Goal: Task Accomplishment & Management: Manage account settings

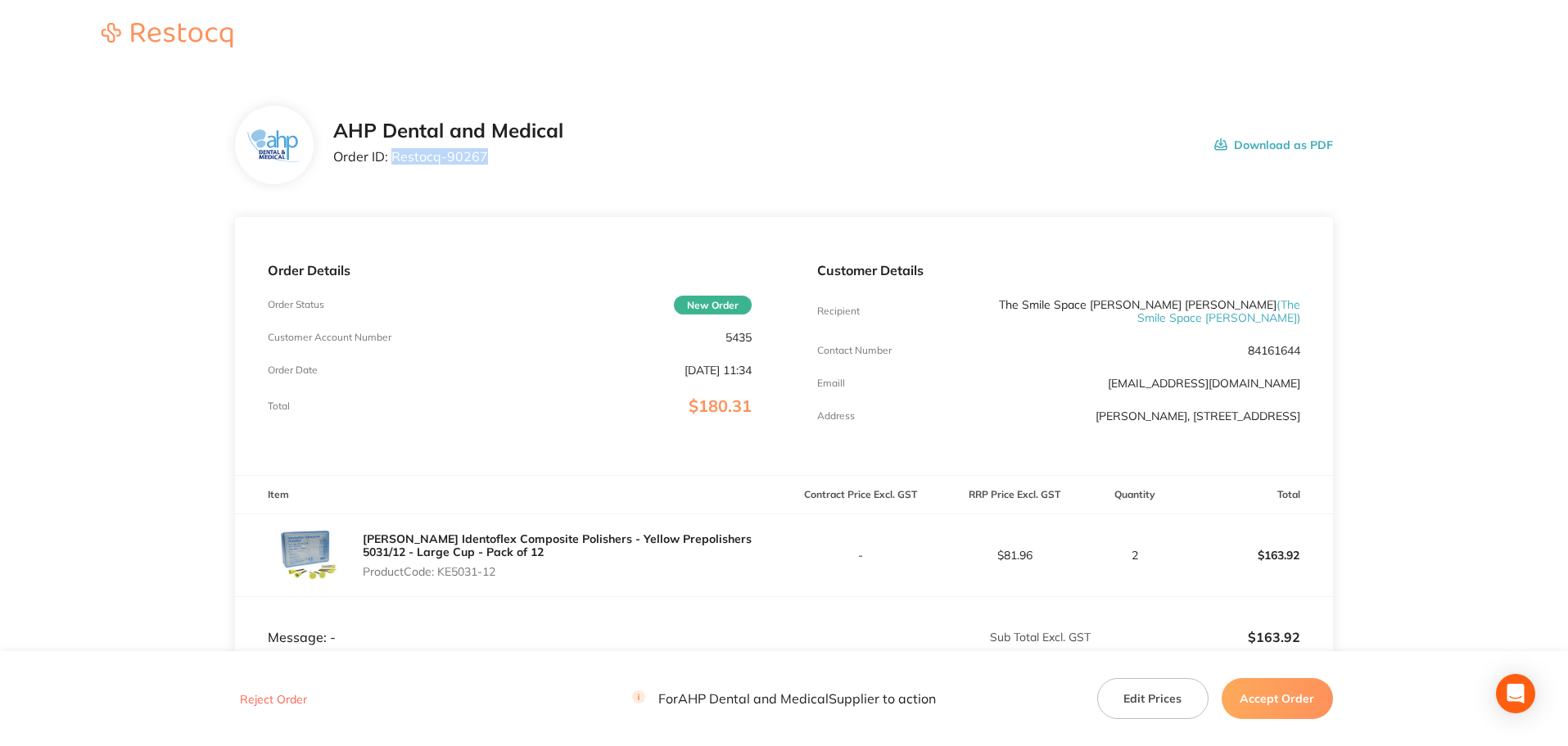
drag, startPoint x: 495, startPoint y: 158, endPoint x: 395, endPoint y: 161, distance: 100.0
click at [395, 161] on p "Order ID: Restocq- 90267" at bounding box center [448, 156] width 230 height 15
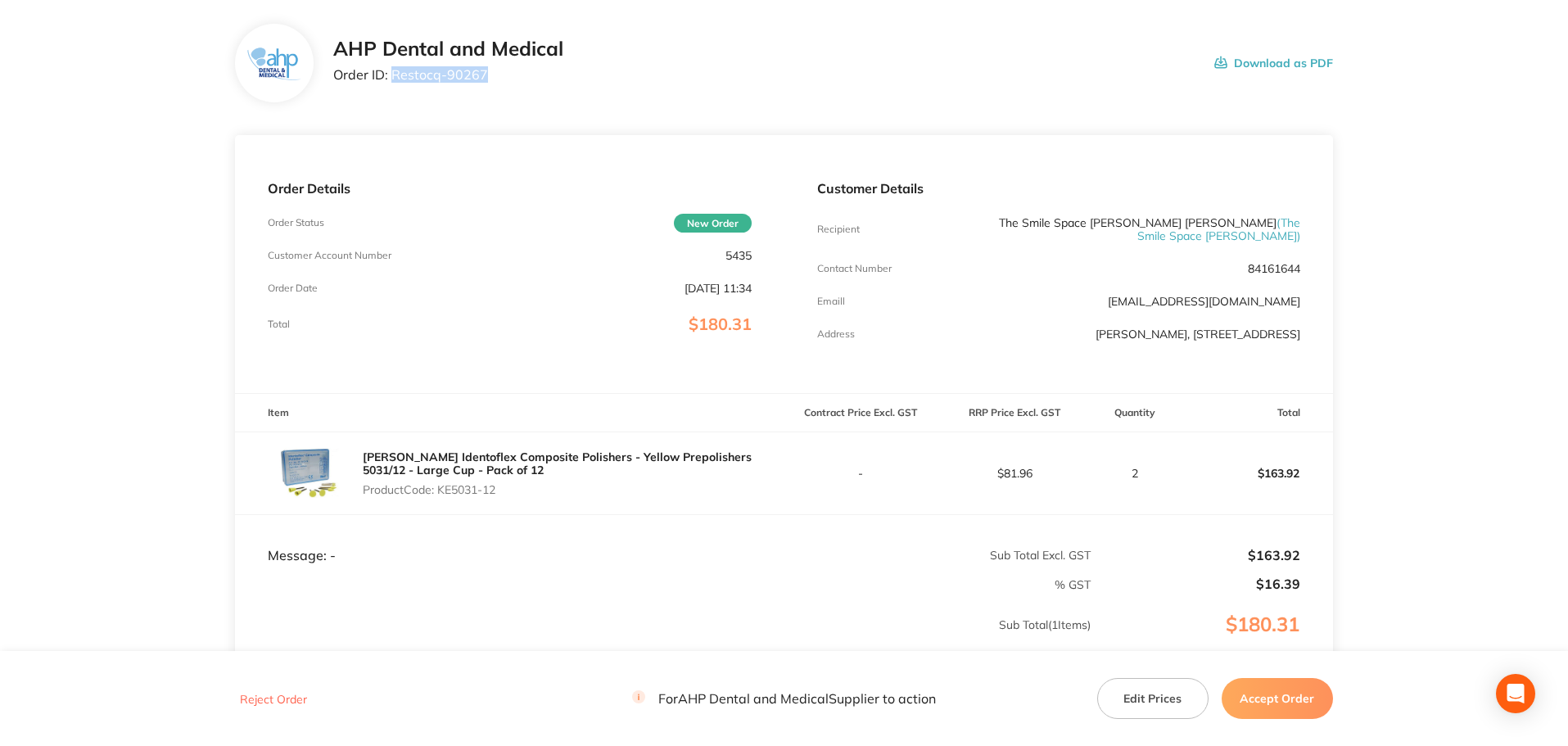
click at [1264, 701] on button "Accept Order" at bounding box center [1277, 699] width 111 height 41
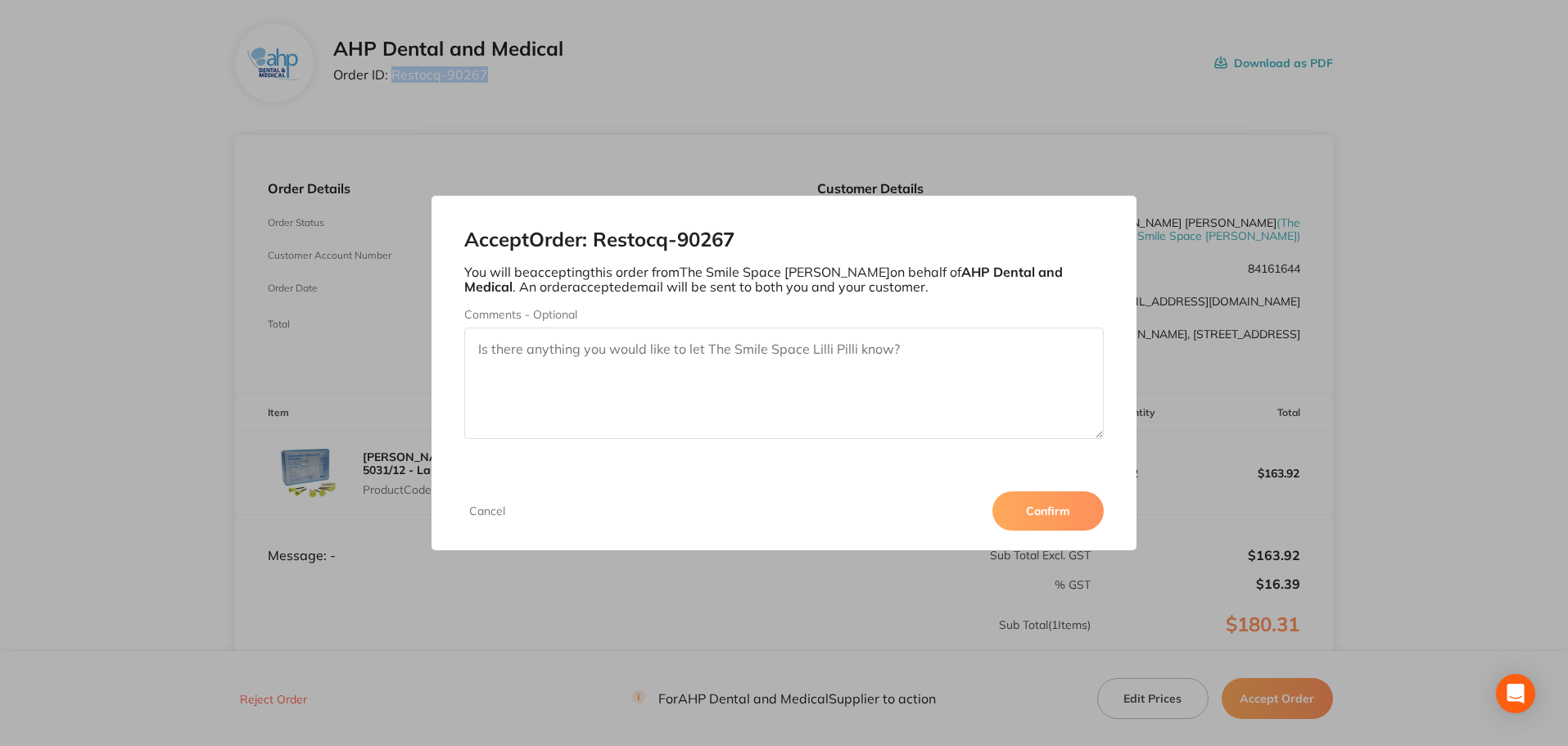
click at [1011, 509] on button "Confirm" at bounding box center [1048, 511] width 111 height 40
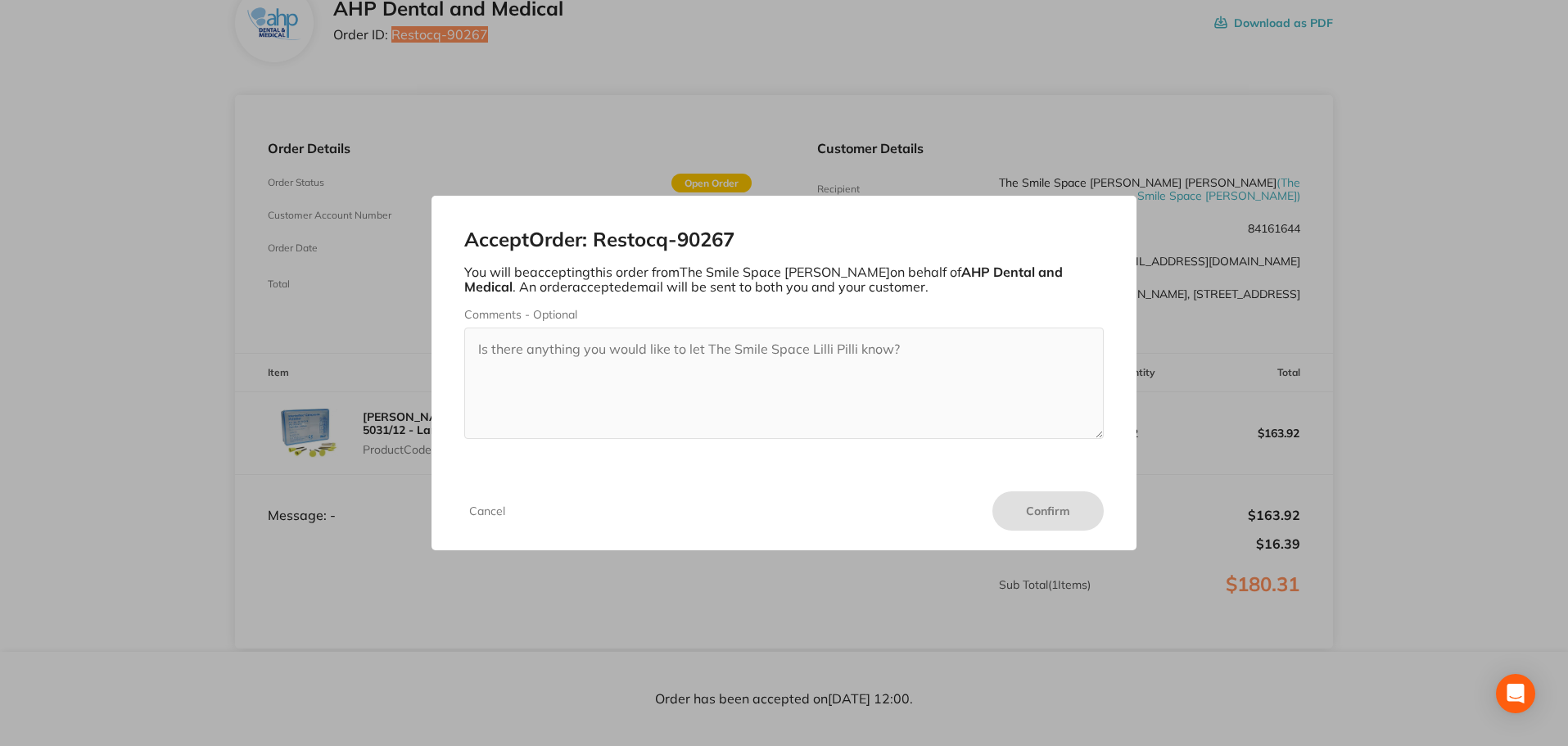
scroll to position [0, 0]
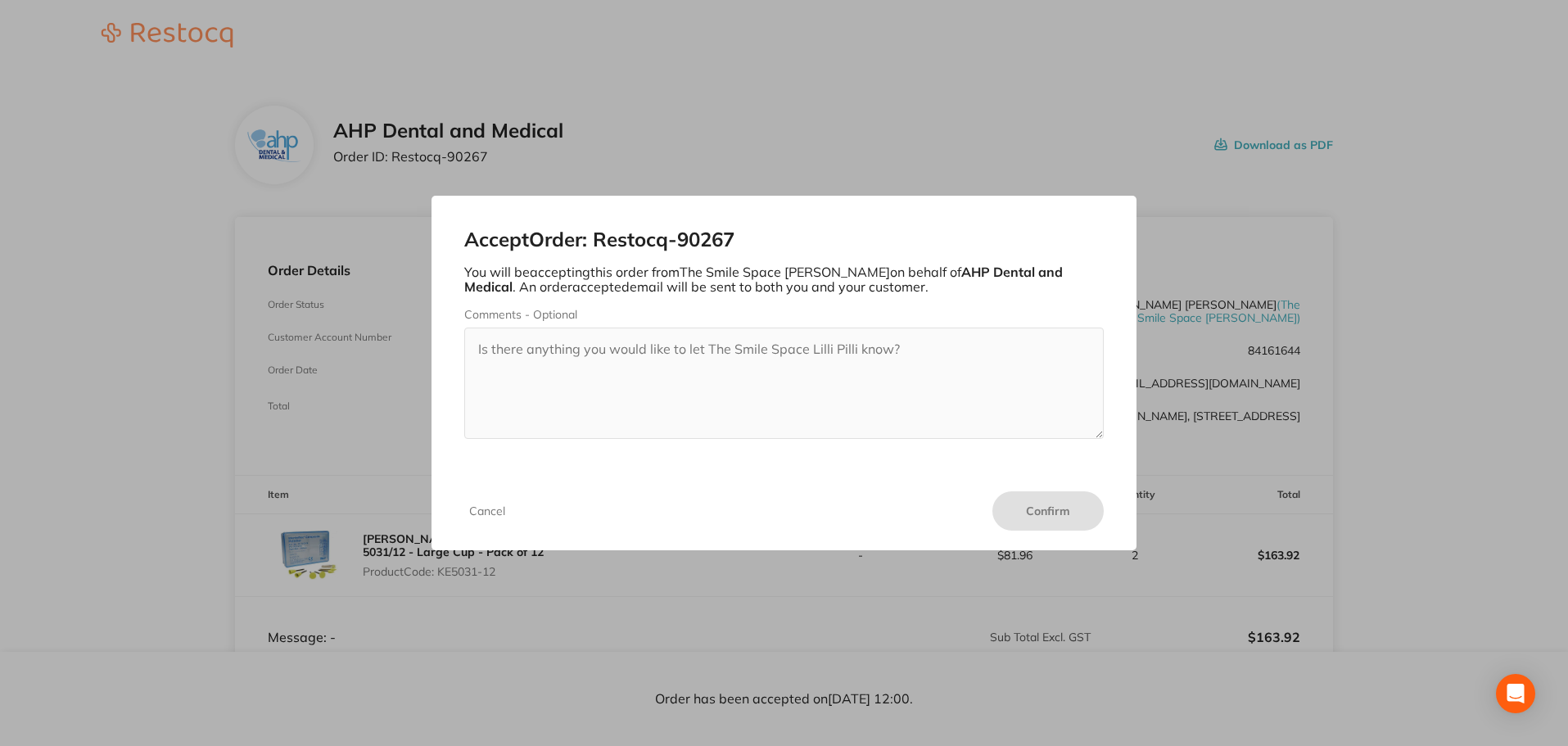
click at [715, 588] on div "Accept Order: Restocq- 90267 You will be accepting this order from The Smile Sp…" at bounding box center [784, 373] width 1568 height 746
click at [498, 509] on button "Cancel" at bounding box center [487, 511] width 45 height 15
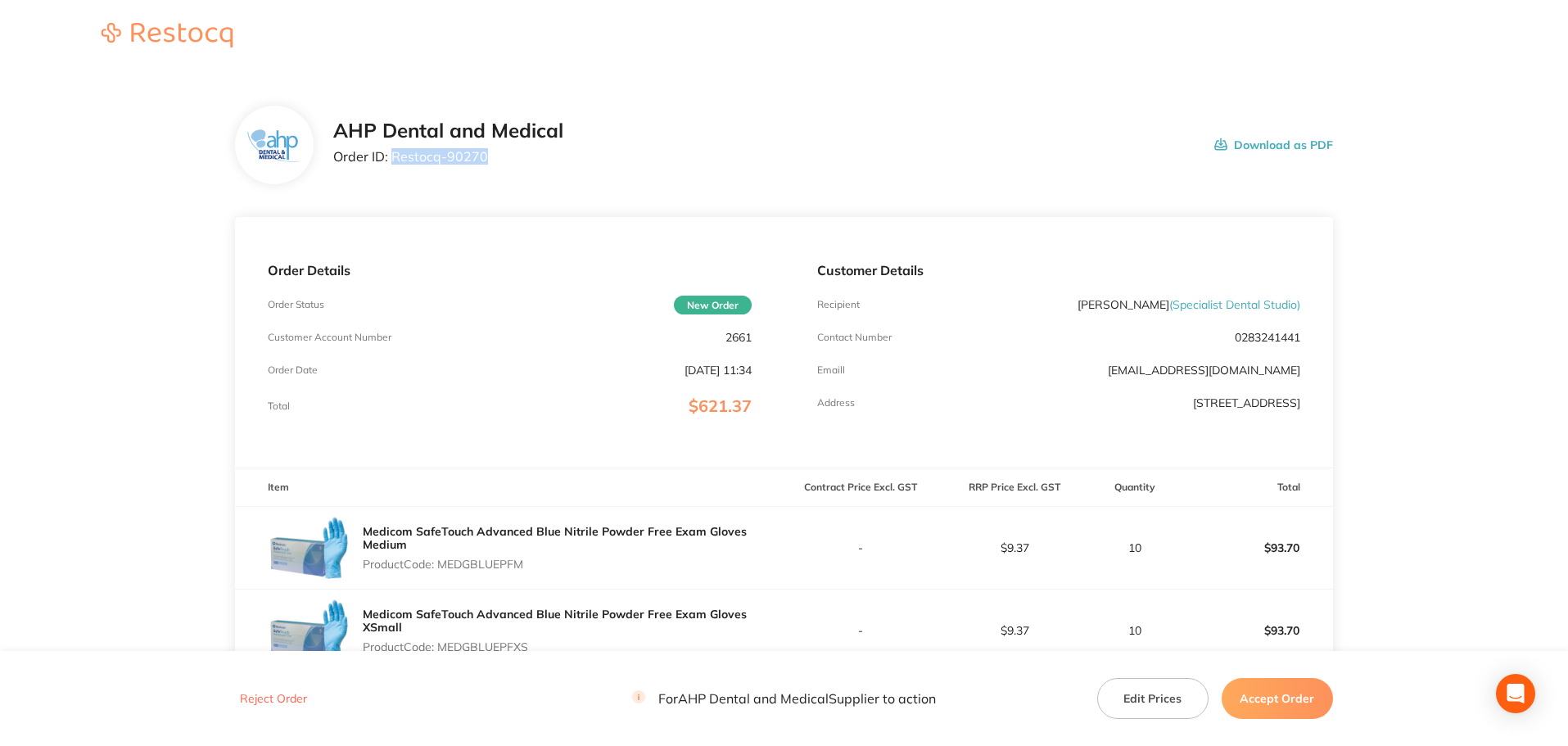
drag, startPoint x: 485, startPoint y: 161, endPoint x: 392, endPoint y: 155, distance: 93.2
click at [392, 155] on p "Order ID: Restocq- 90270" at bounding box center [448, 156] width 230 height 15
copy p "Restocq- 90270"
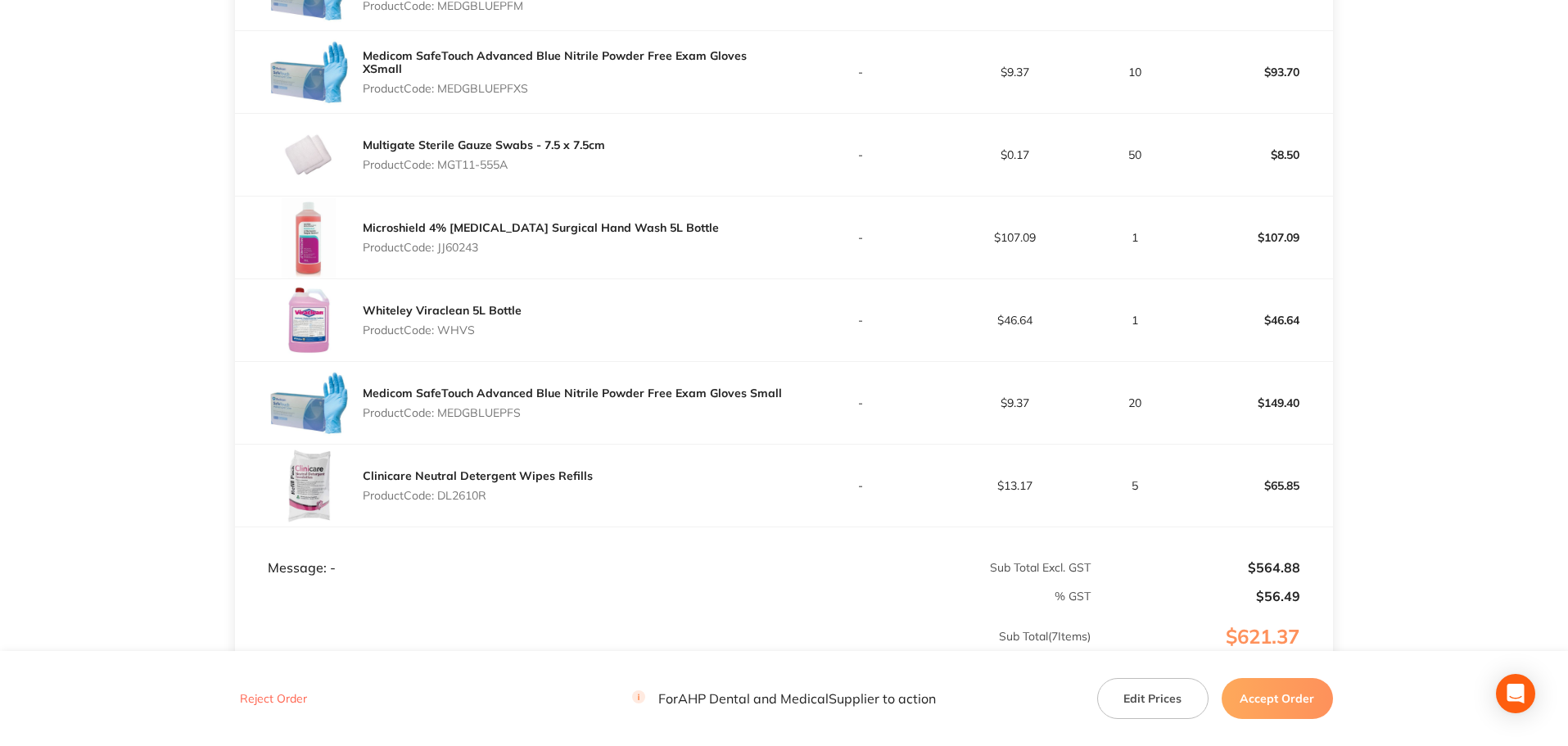
scroll to position [655, 0]
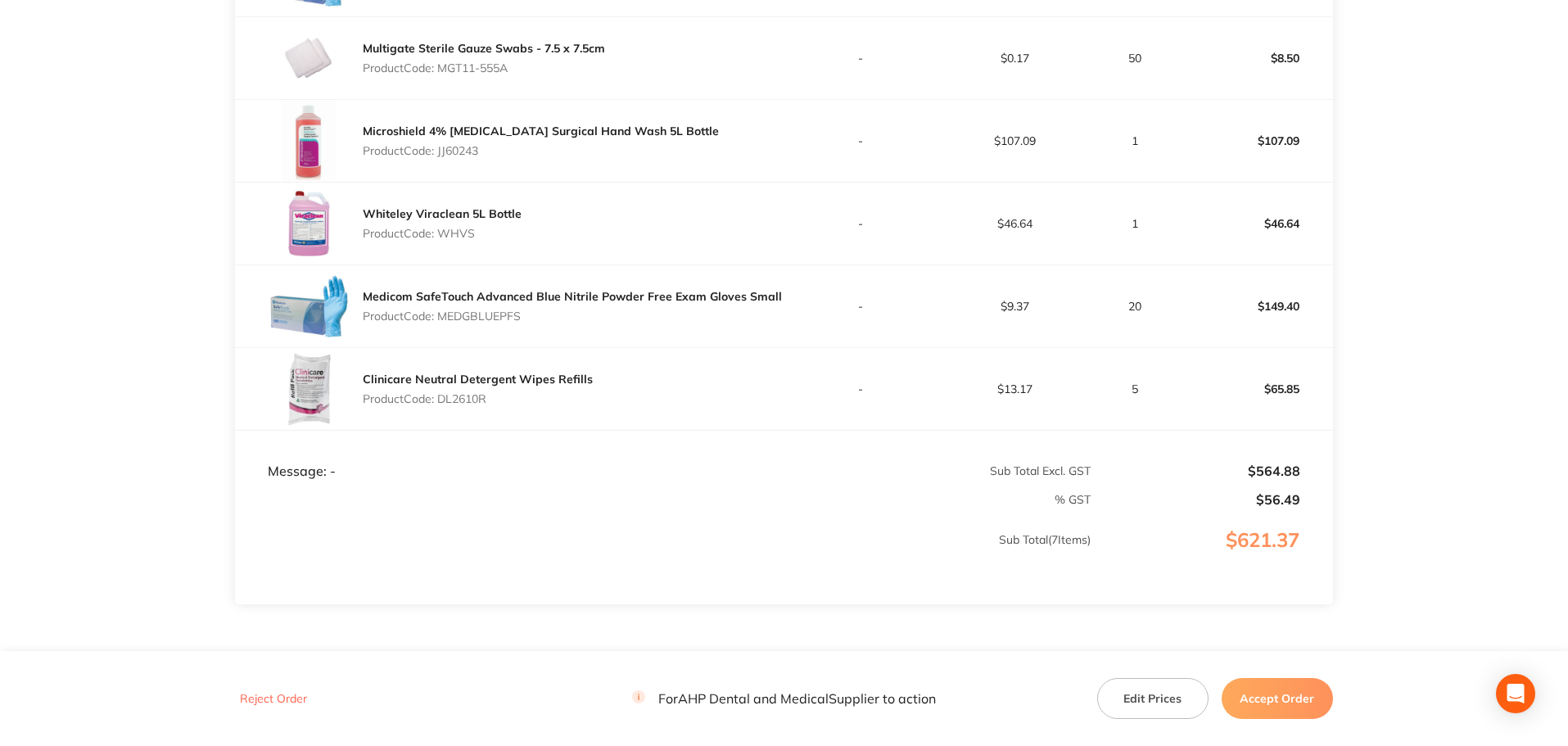
drag, startPoint x: 1252, startPoint y: 691, endPoint x: 1241, endPoint y: 676, distance: 18.6
click at [1252, 691] on button "Accept Order" at bounding box center [1277, 699] width 111 height 41
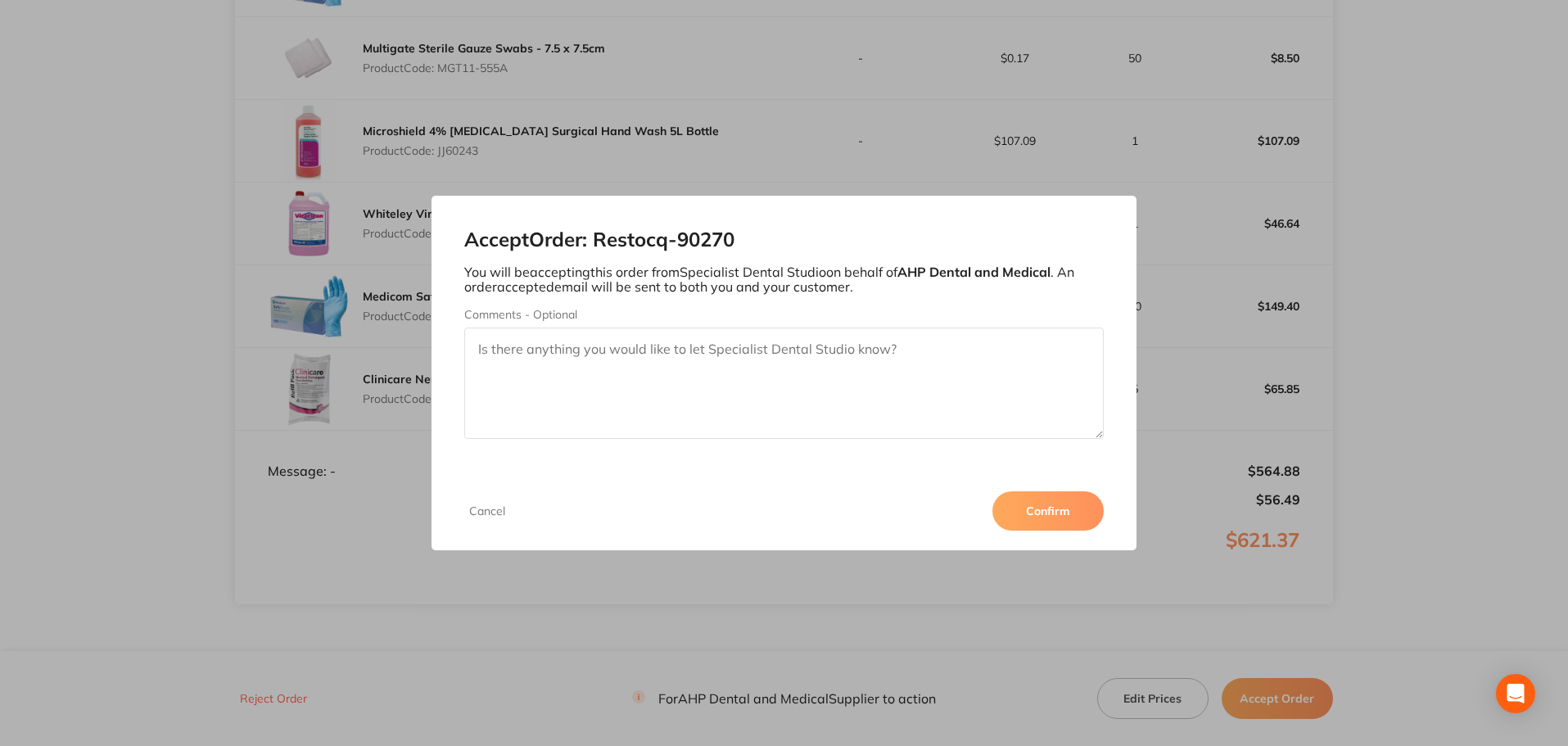
click at [636, 409] on textarea "Comments - Optional" at bounding box center [784, 383] width 640 height 111
click at [904, 346] on textarea "Thank you for your order. Can you please contact accounts to arran" at bounding box center [784, 383] width 640 height 111
click at [903, 355] on textarea "Thank you for your order. Can you please contact accounts to arrange" at bounding box center [784, 383] width 640 height 111
click at [959, 350] on textarea "Thank you for your order. Can you please contact accounts to arrange pay" at bounding box center [784, 383] width 640 height 111
type textarea "Thank you for your order. Can you please contact accounts to arrange payment of…"
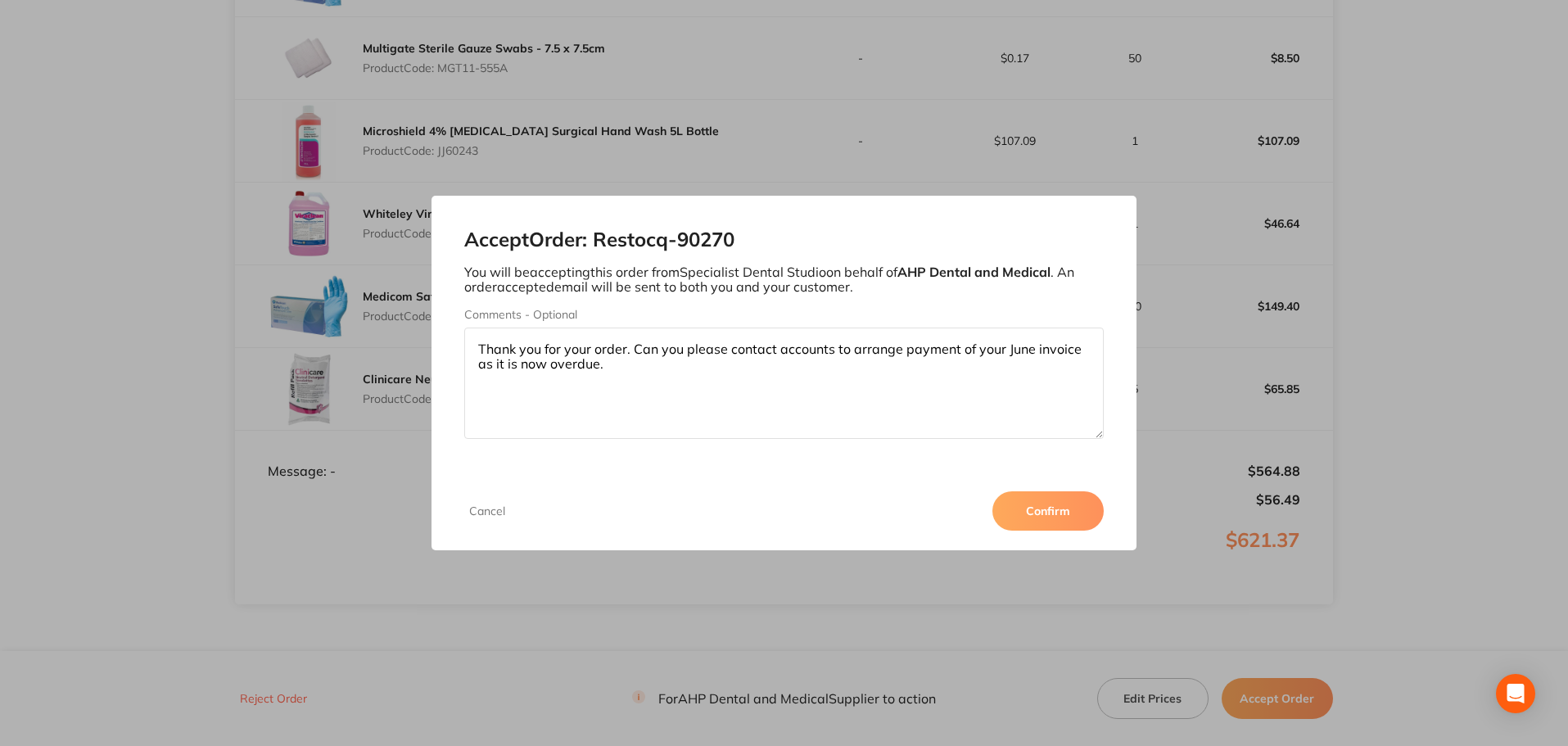
click at [1053, 511] on button "Confirm" at bounding box center [1048, 511] width 111 height 40
click at [144, 399] on div "Accept Order: Restocq- 90270 You will be accepting this order from Specialist D…" at bounding box center [784, 373] width 1568 height 746
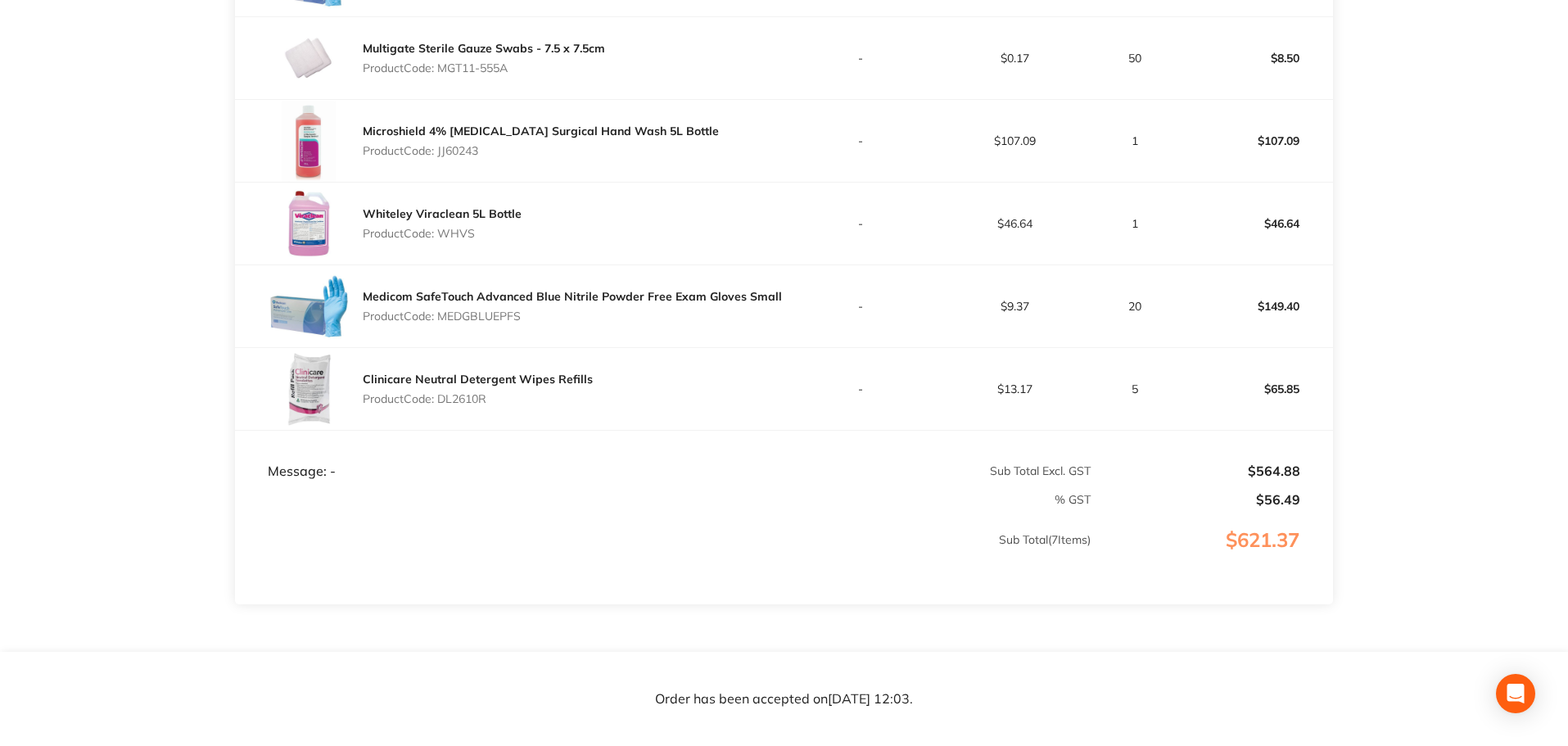
click at [624, 520] on td "Sub Total ( 7 Items)" at bounding box center [663, 557] width 856 height 97
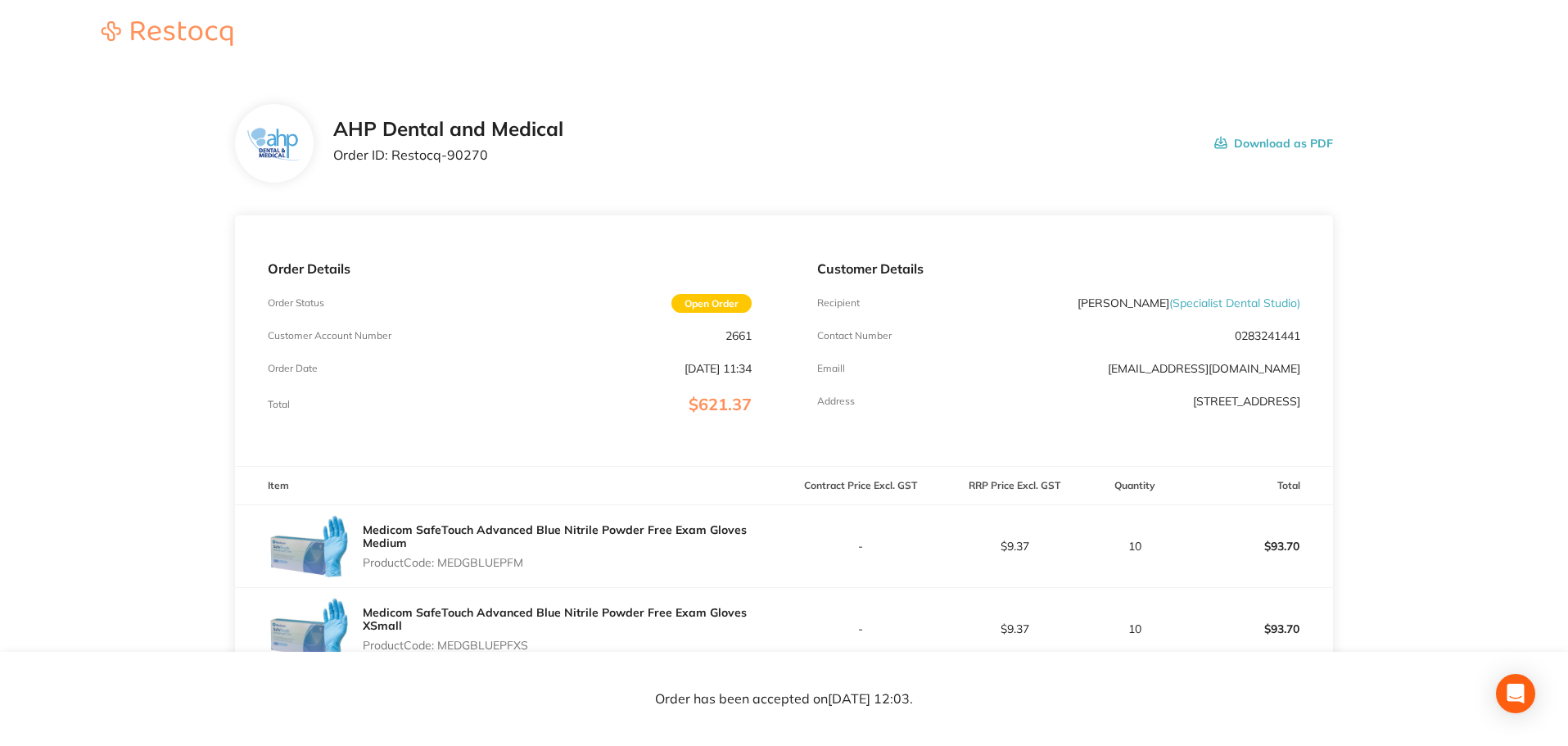
scroll to position [0, 0]
